Goal: Information Seeking & Learning: Check status

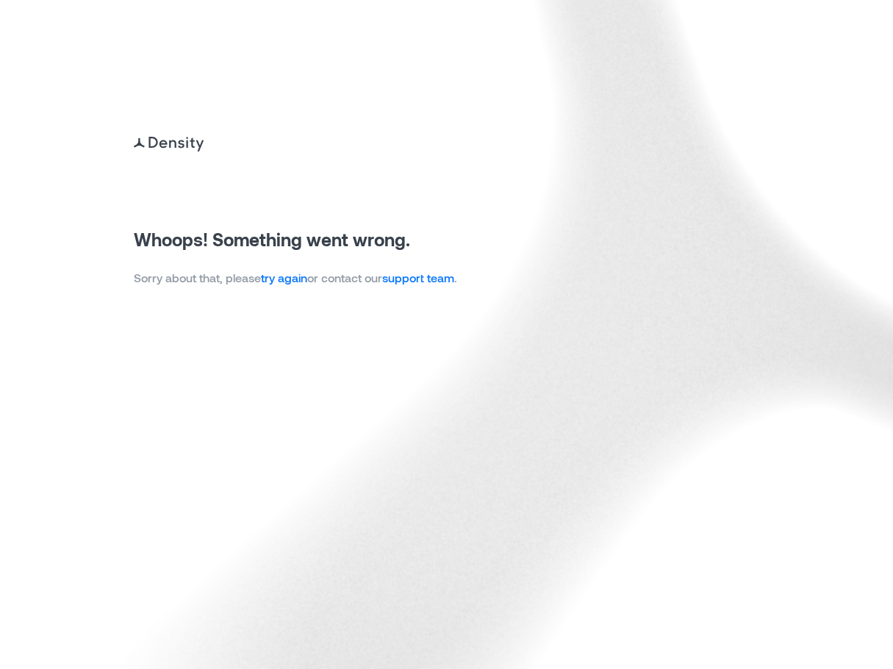
click at [296, 278] on link "try again" at bounding box center [284, 277] width 46 height 14
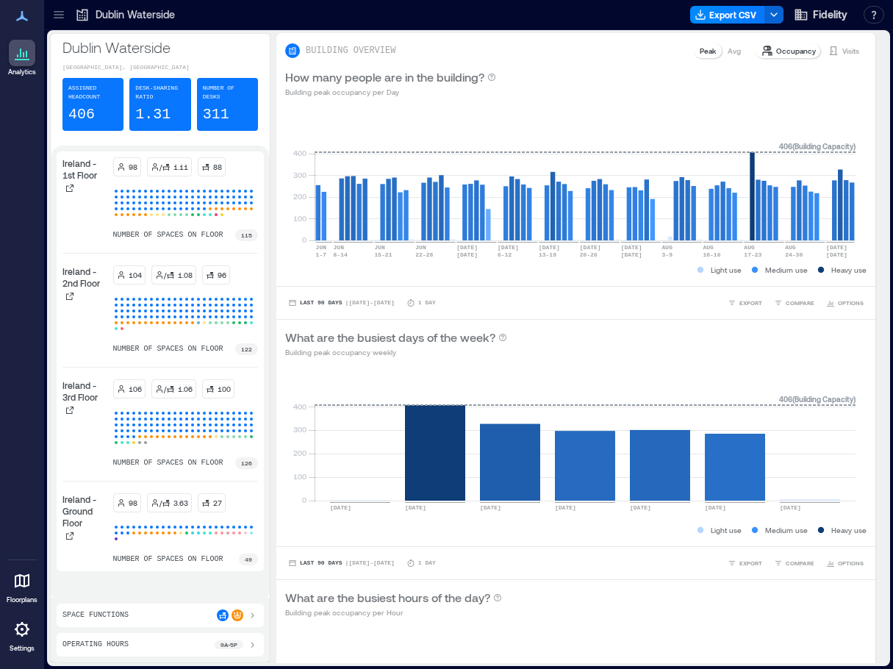
click at [56, 12] on icon at bounding box center [59, 11] width 10 height 1
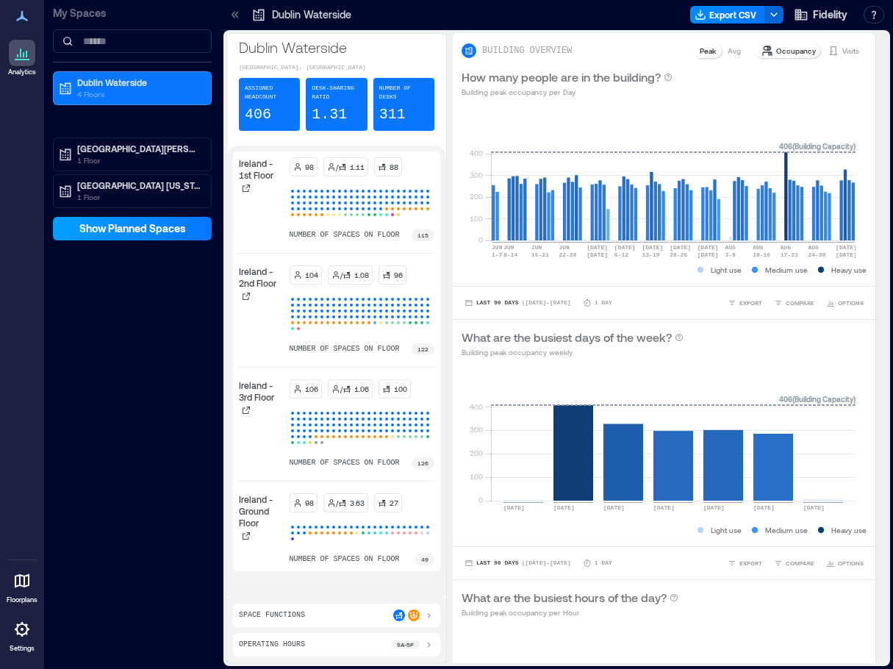
click at [117, 224] on span "Show Planned Spaces" at bounding box center [132, 228] width 107 height 15
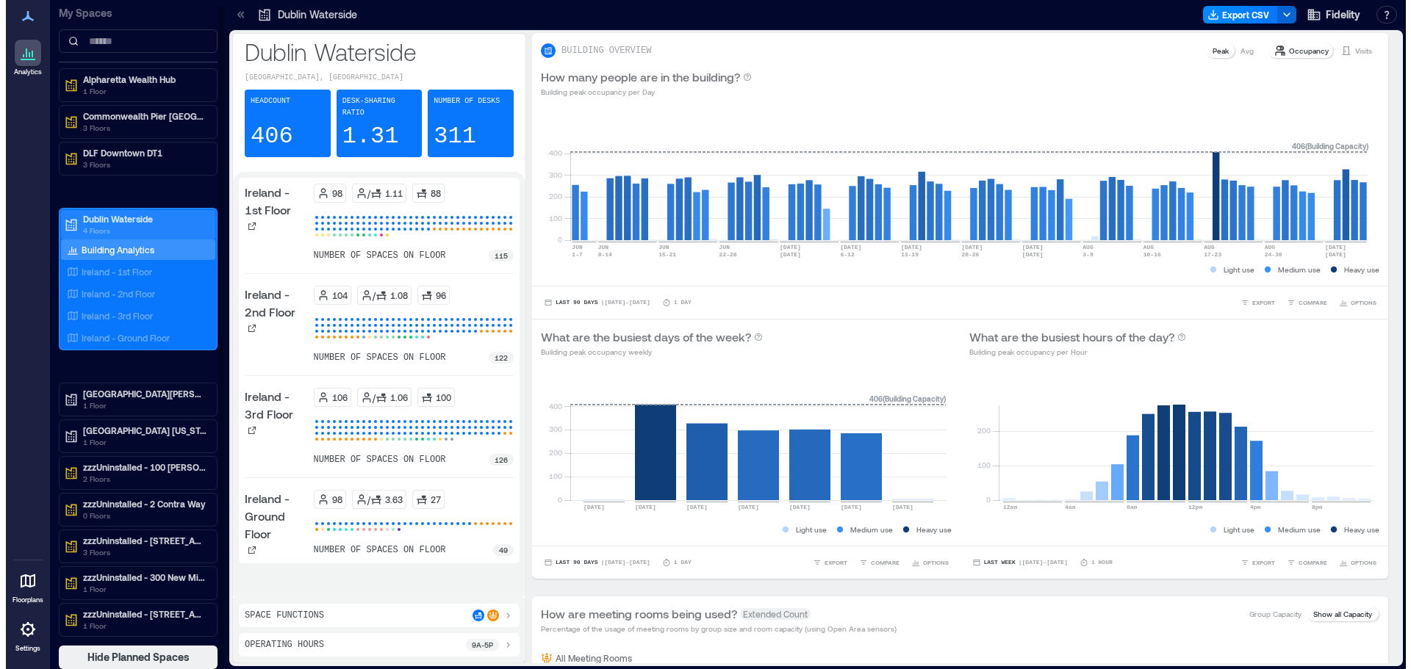
scroll to position [3, 0]
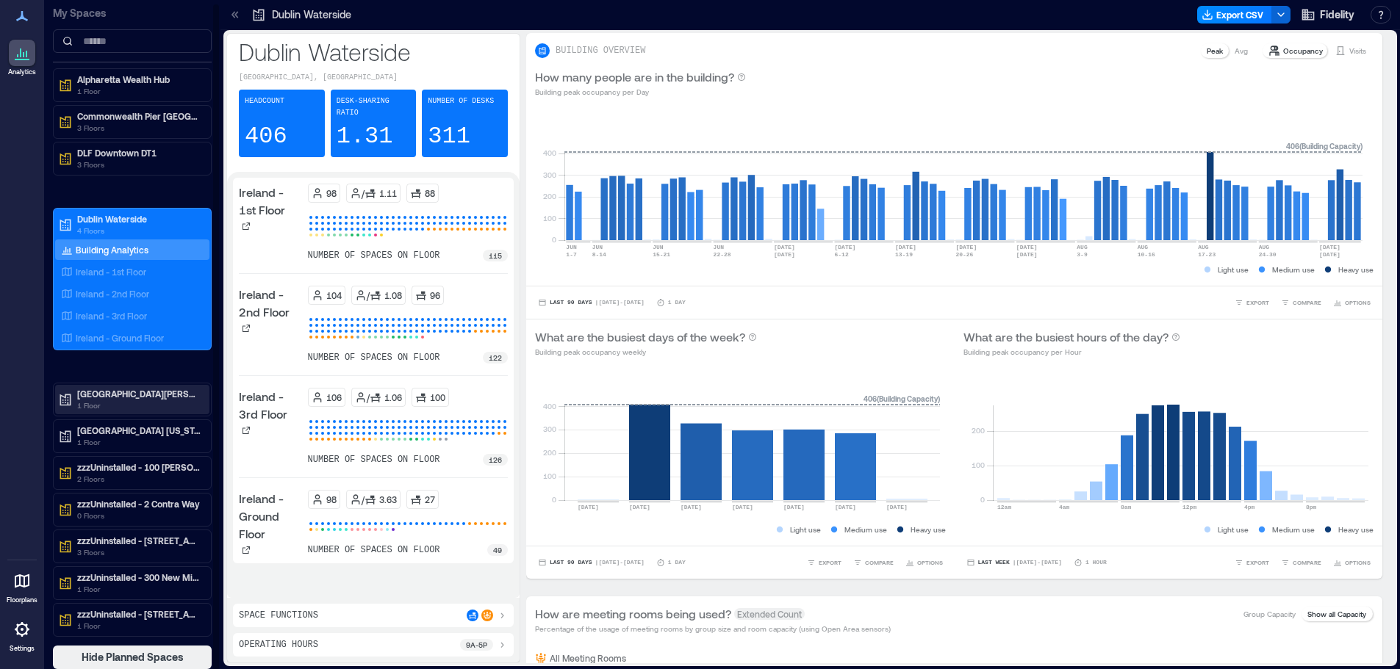
click at [143, 389] on p "[GEOGRAPHIC_DATA][PERSON_NAME]" at bounding box center [138, 394] width 123 height 12
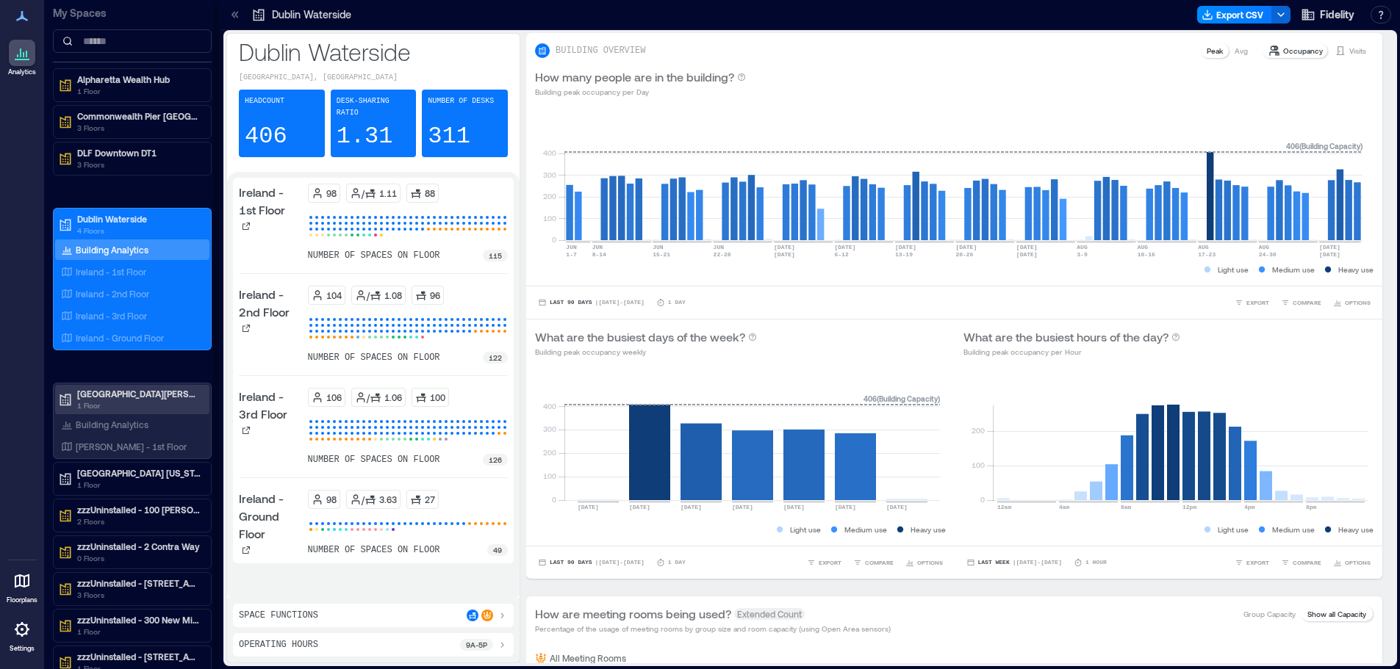
click at [103, 405] on p "1 Floor" at bounding box center [138, 406] width 123 height 12
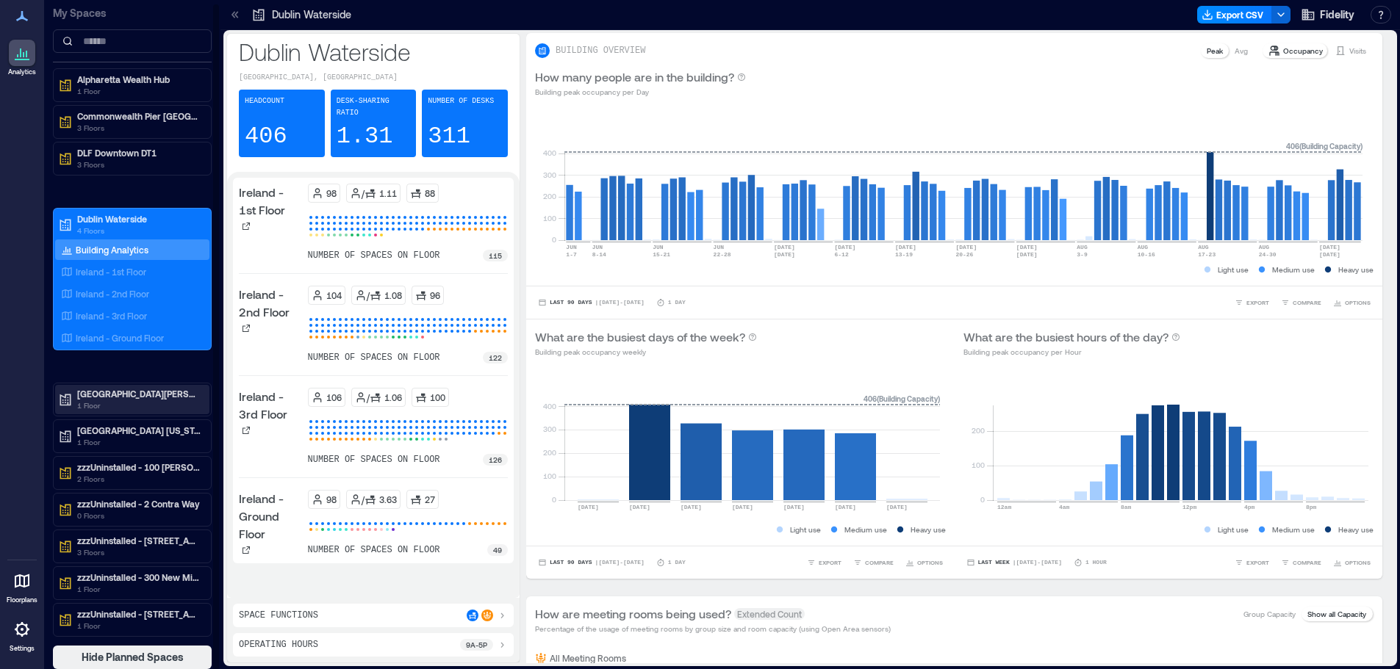
click at [115, 407] on p "1 Floor" at bounding box center [138, 406] width 123 height 12
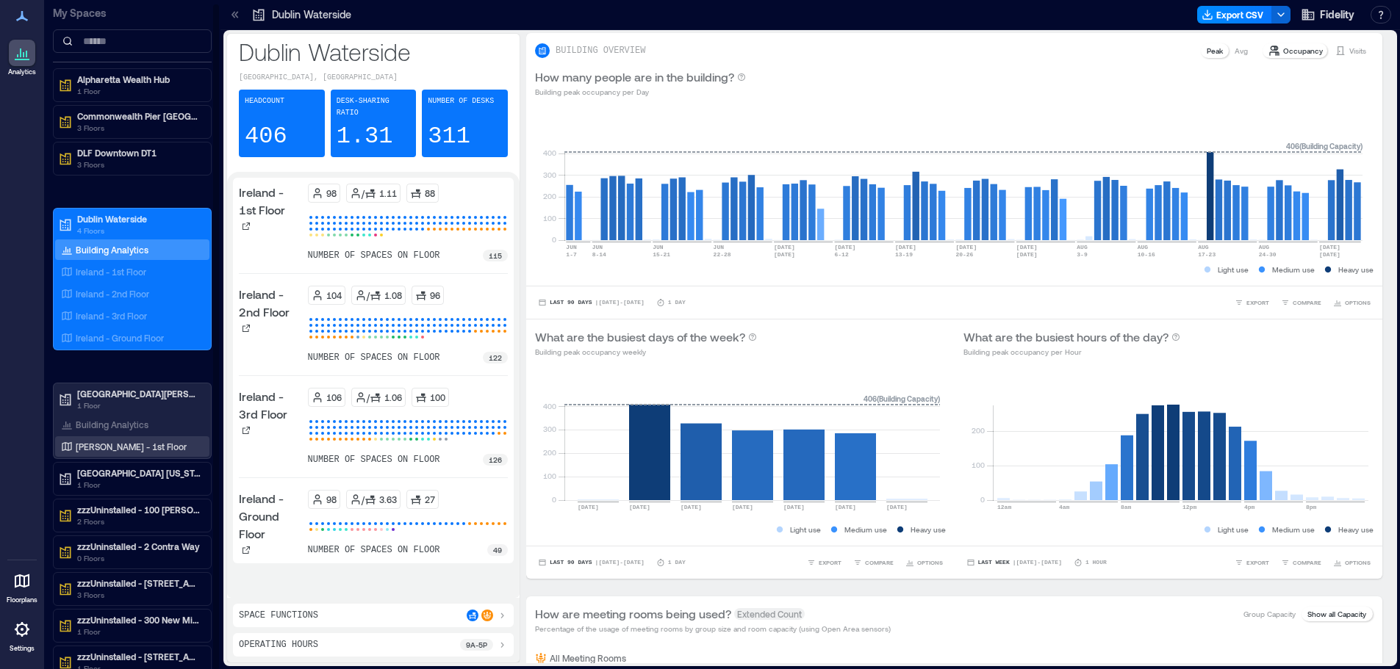
click at [121, 443] on p "[PERSON_NAME] - 1st Floor" at bounding box center [131, 447] width 111 height 12
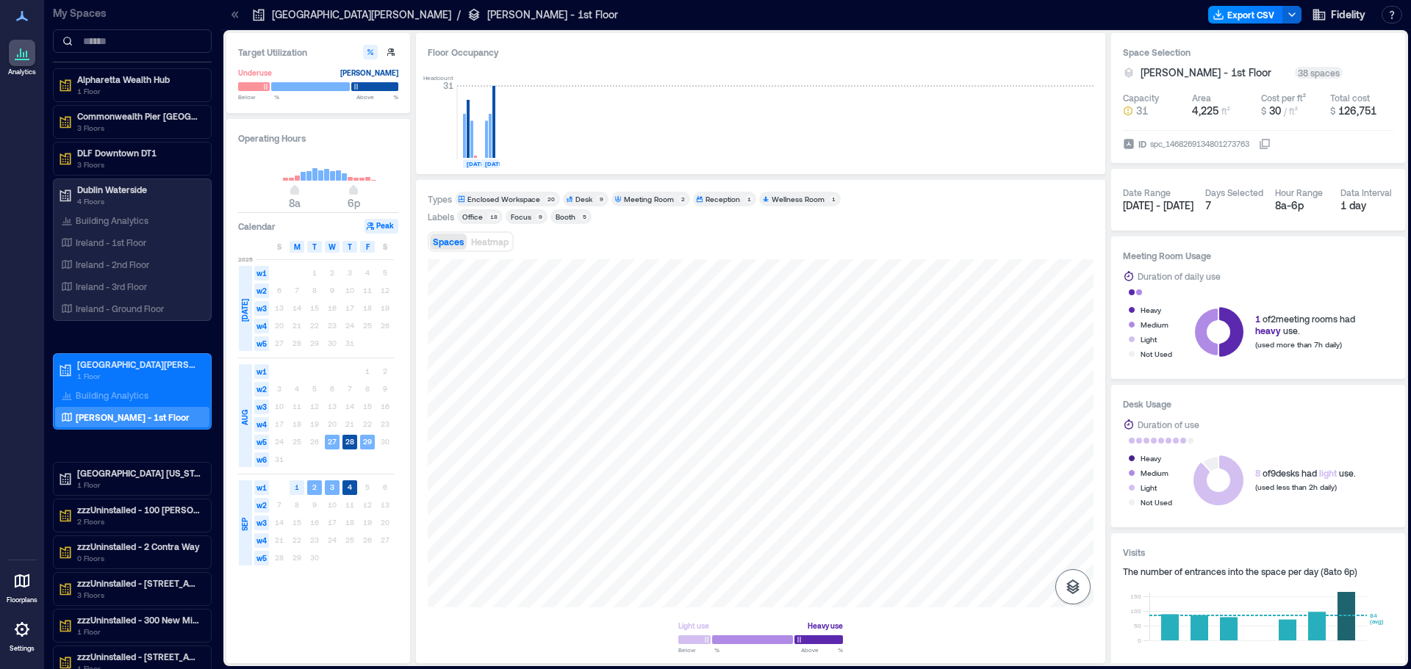
click at [892, 590] on icon "button" at bounding box center [1073, 587] width 18 height 18
click at [892, 503] on div "Sensors" at bounding box center [1073, 513] width 28 height 26
